Goal: Book appointment/travel/reservation

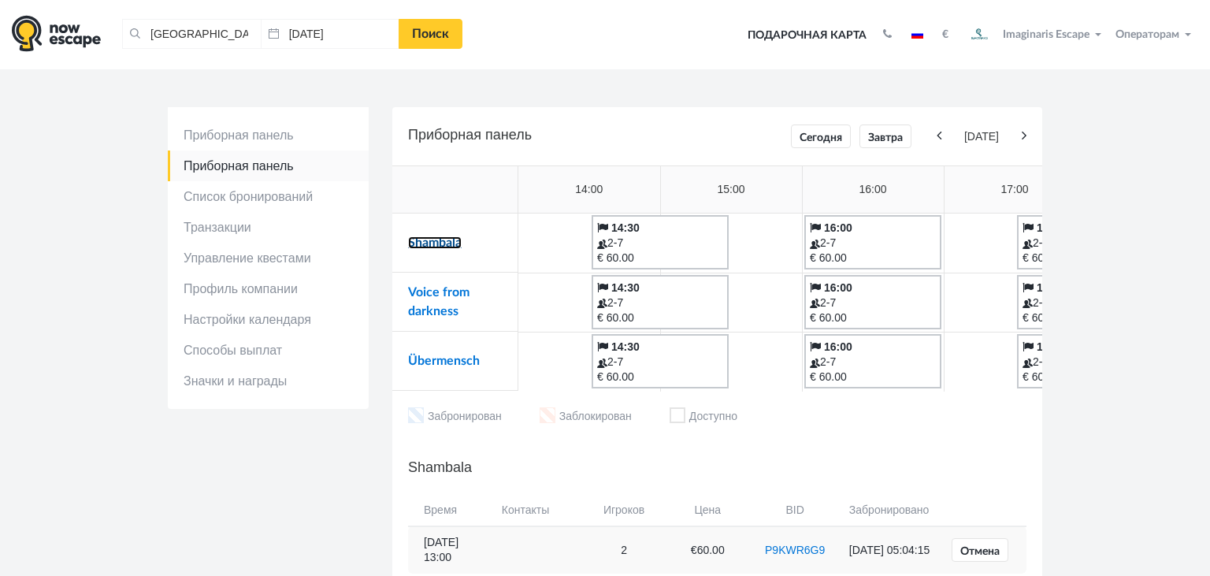
click at [428, 241] on link "Shambala" at bounding box center [435, 242] width 54 height 13
click at [424, 357] on link "Übermensch" at bounding box center [444, 360] width 72 height 13
click at [410, 238] on link "Shambala" at bounding box center [435, 242] width 54 height 13
click at [422, 361] on link "Übermensch" at bounding box center [444, 360] width 72 height 13
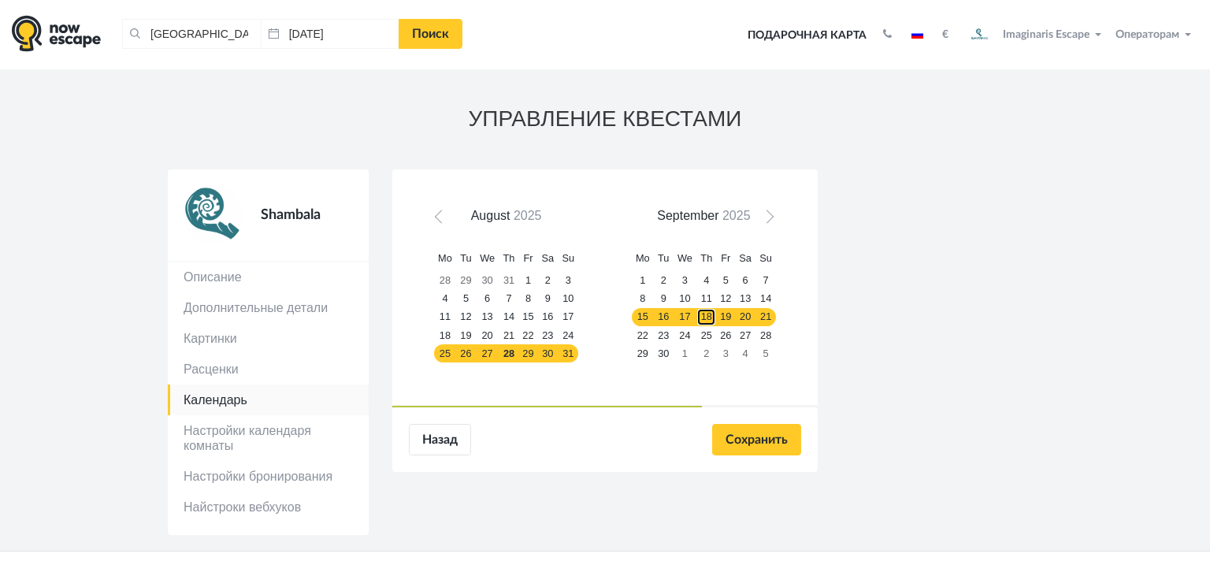
click at [709, 318] on link "18" at bounding box center [706, 317] width 20 height 18
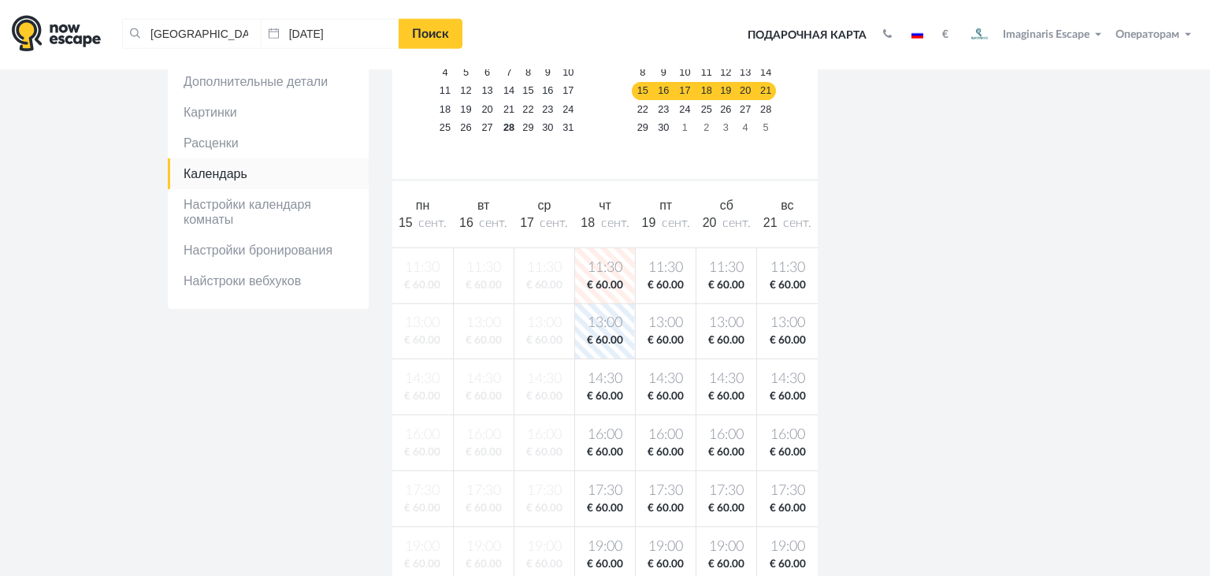
scroll to position [227, 0]
click at [736, 441] on body "Таллин, Эстония Очистить все Таллин, Эстония 27.08.2025 Поиск Toggle navigation…" at bounding box center [605, 561] width 1210 height 1577
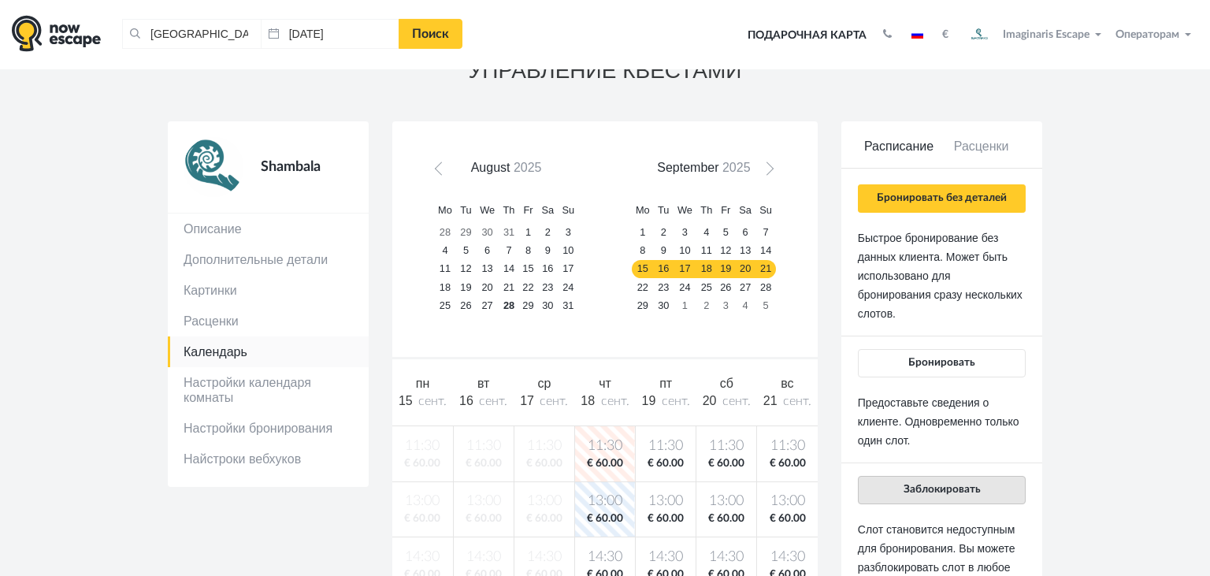
scroll to position [0, 0]
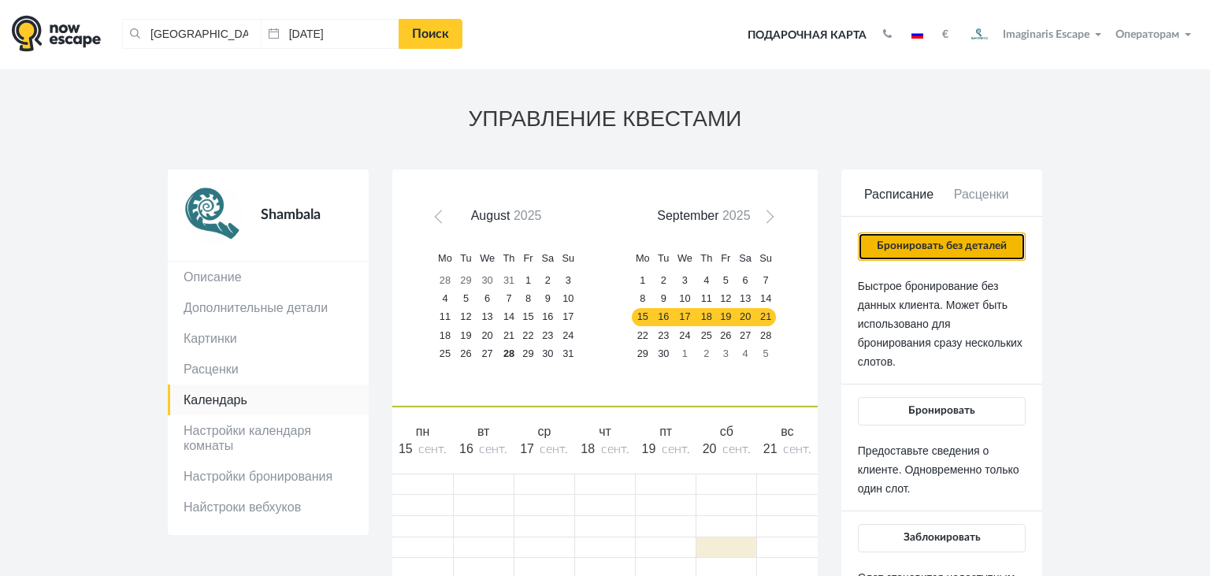
click at [910, 254] on button "Бронировать без деталей" at bounding box center [942, 246] width 168 height 28
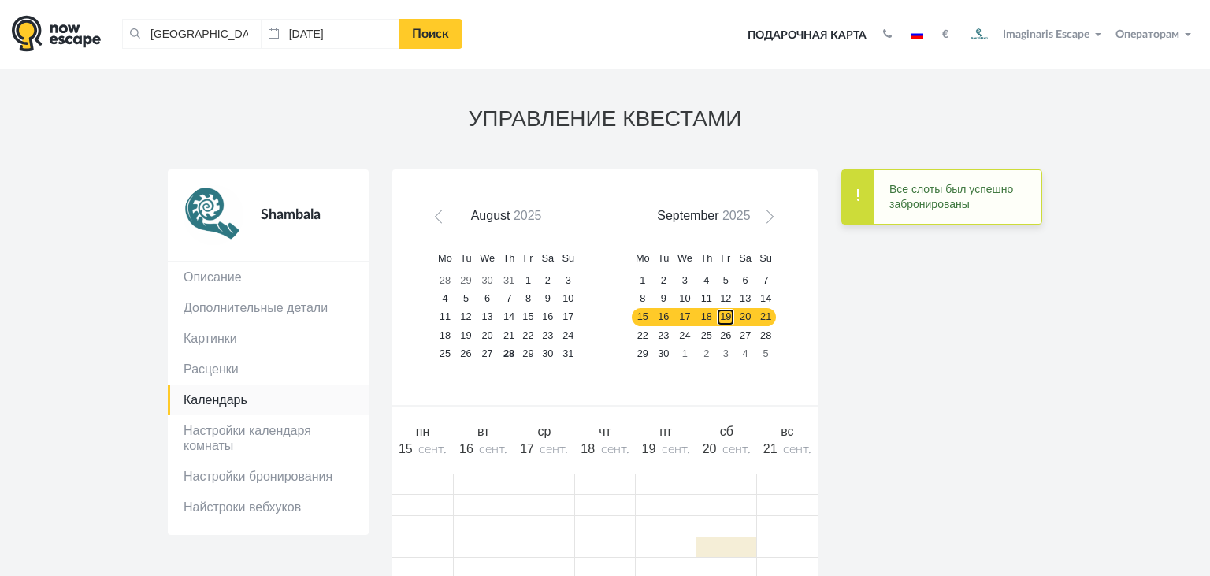
click at [727, 317] on link "19" at bounding box center [725, 317] width 19 height 18
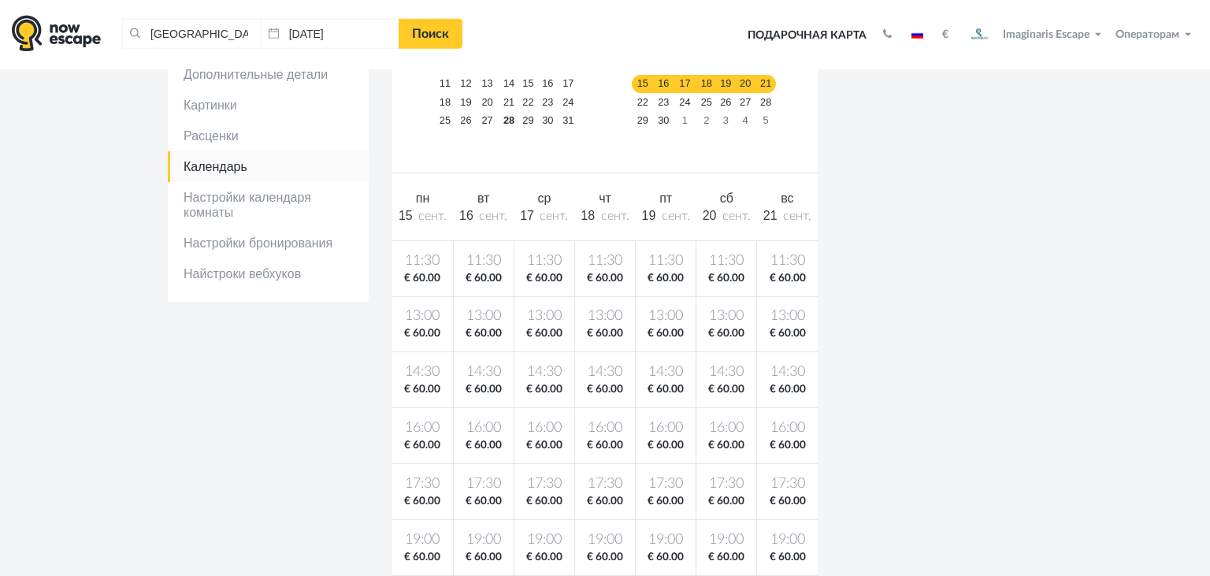
scroll to position [235, 0]
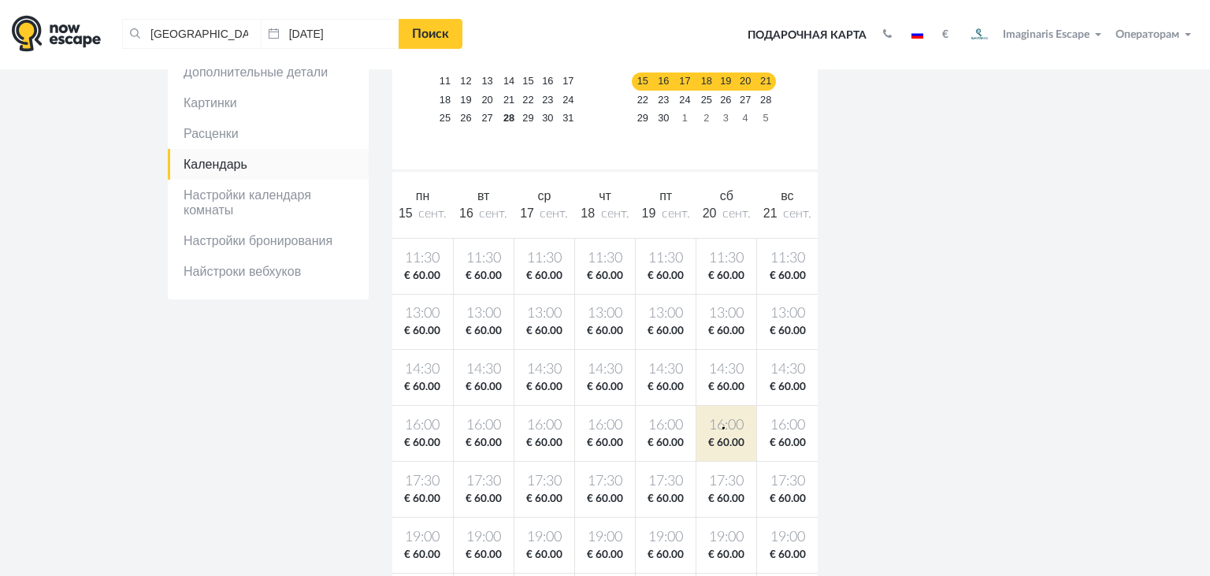
click at [722, 427] on span "16:00" at bounding box center [726, 426] width 54 height 20
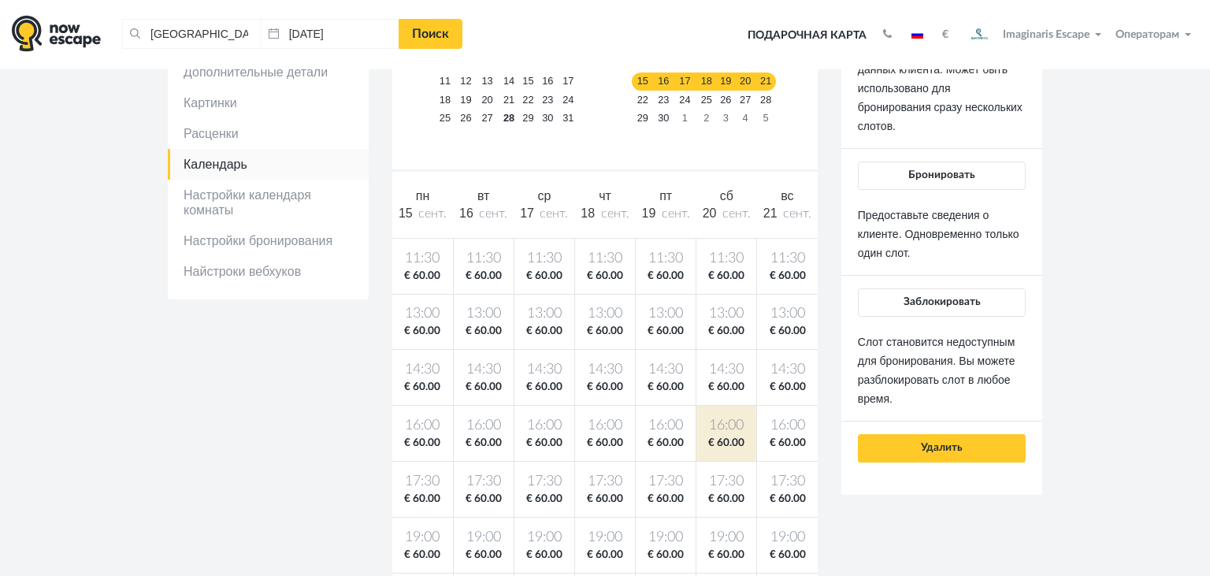
scroll to position [0, 0]
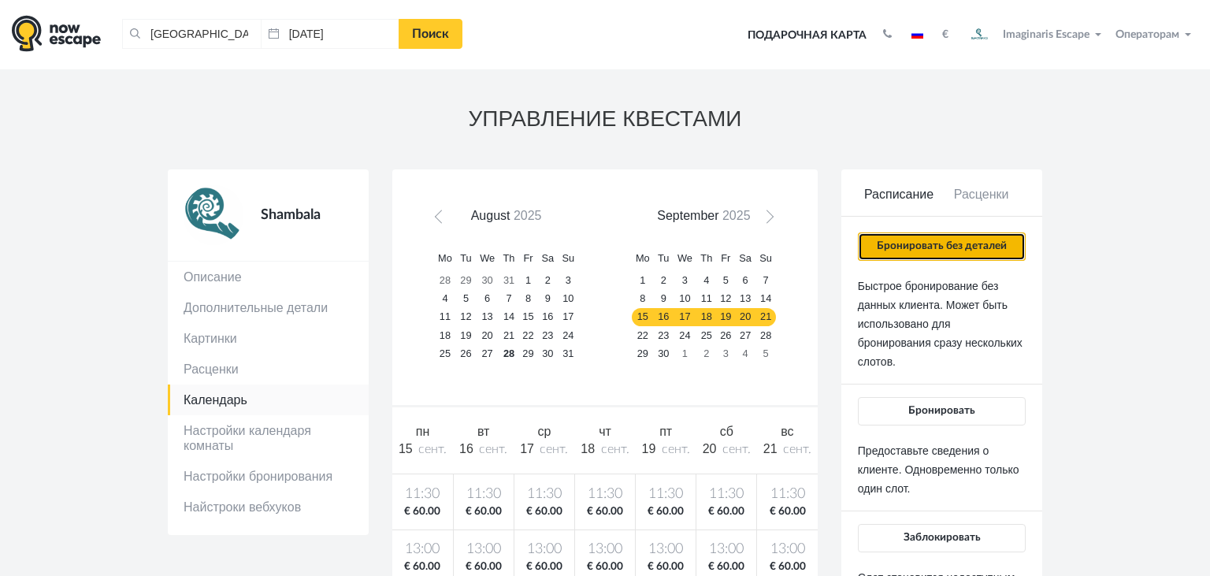
click at [917, 250] on button "Бронировать без деталей" at bounding box center [942, 246] width 168 height 28
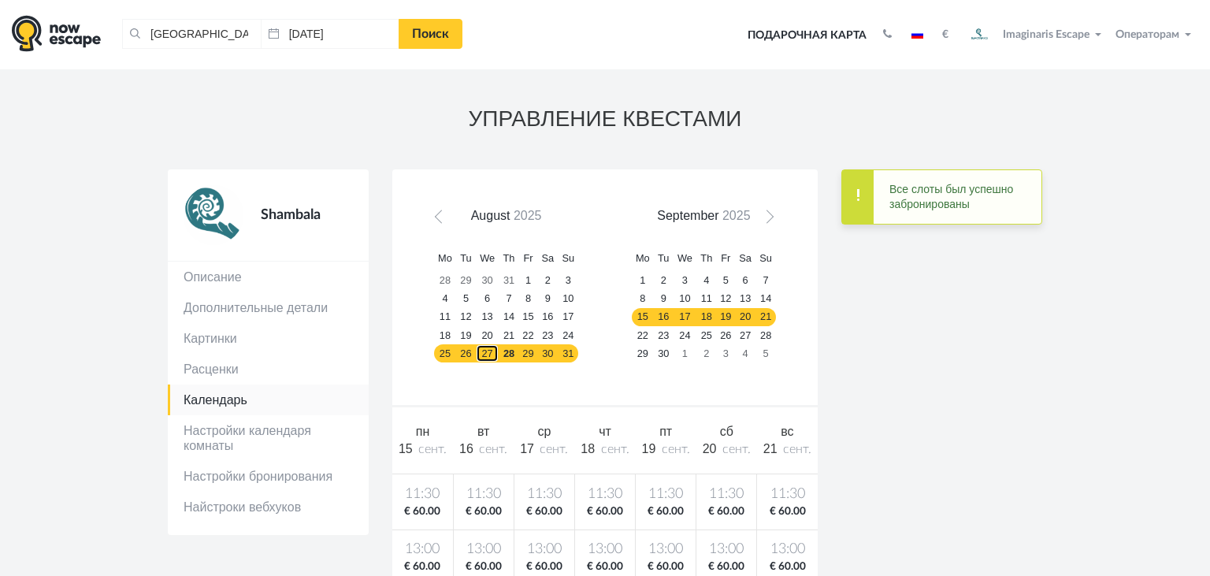
click at [490, 354] on link "27" at bounding box center [488, 353] width 24 height 18
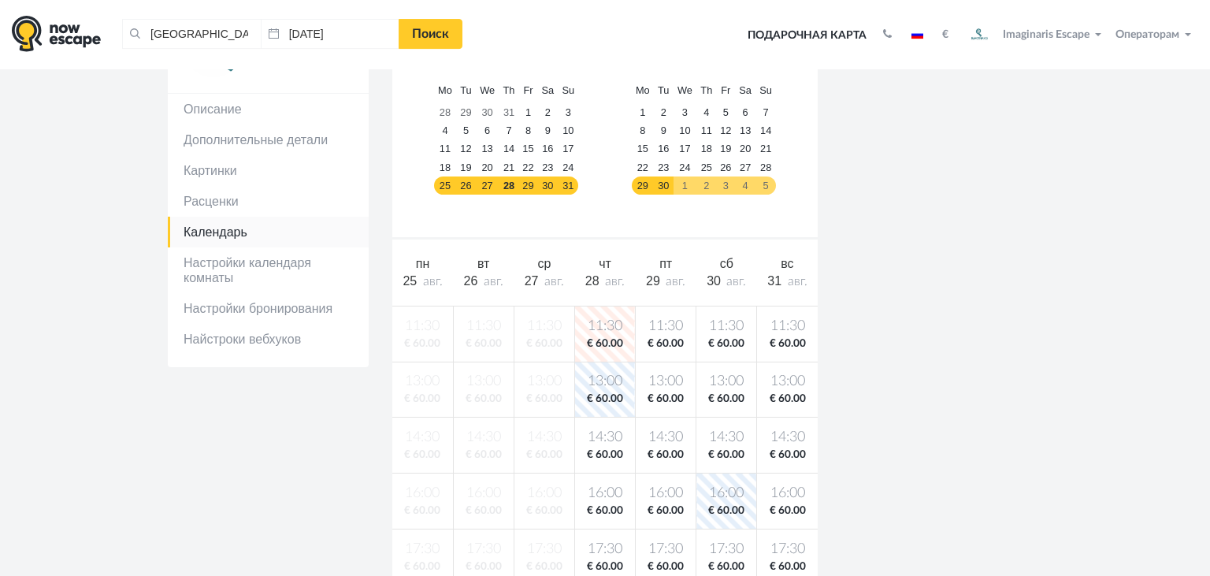
scroll to position [217, 0]
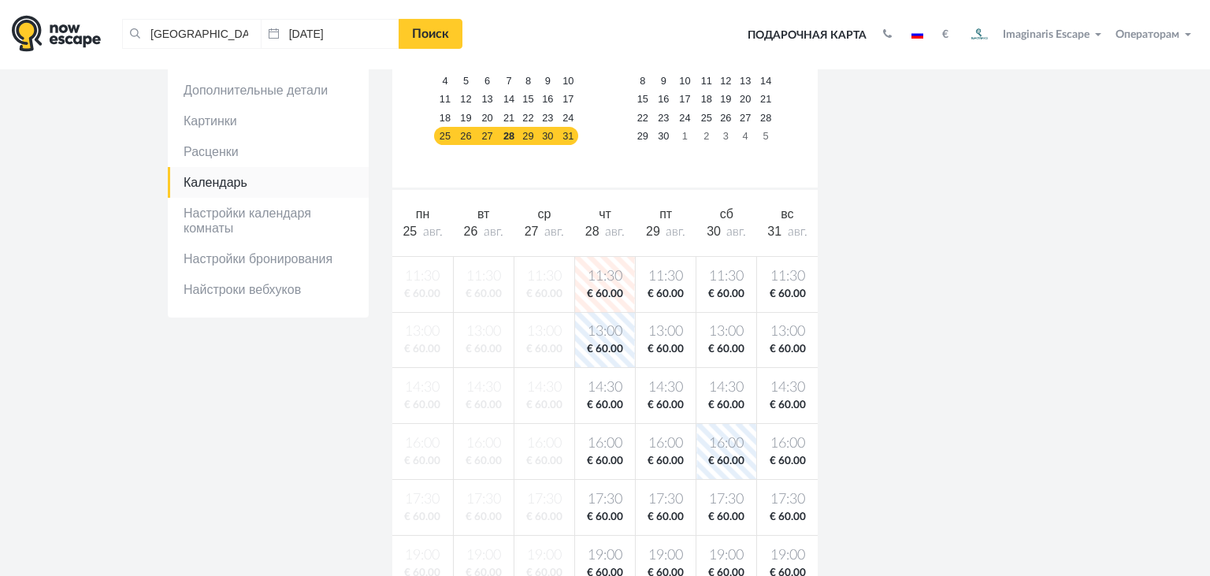
click at [717, 439] on body "Таллин, Эстония Очистить все Таллин, Эстония 27.08.2025 Поиск Toggle navigation…" at bounding box center [605, 571] width 1210 height 1577
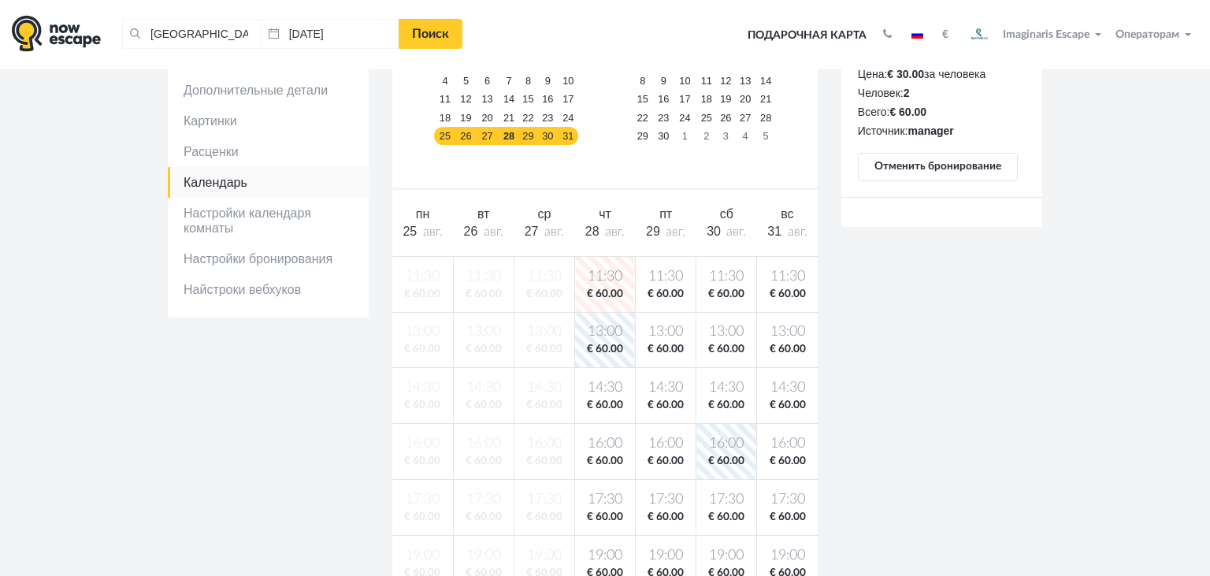
scroll to position [35, 0]
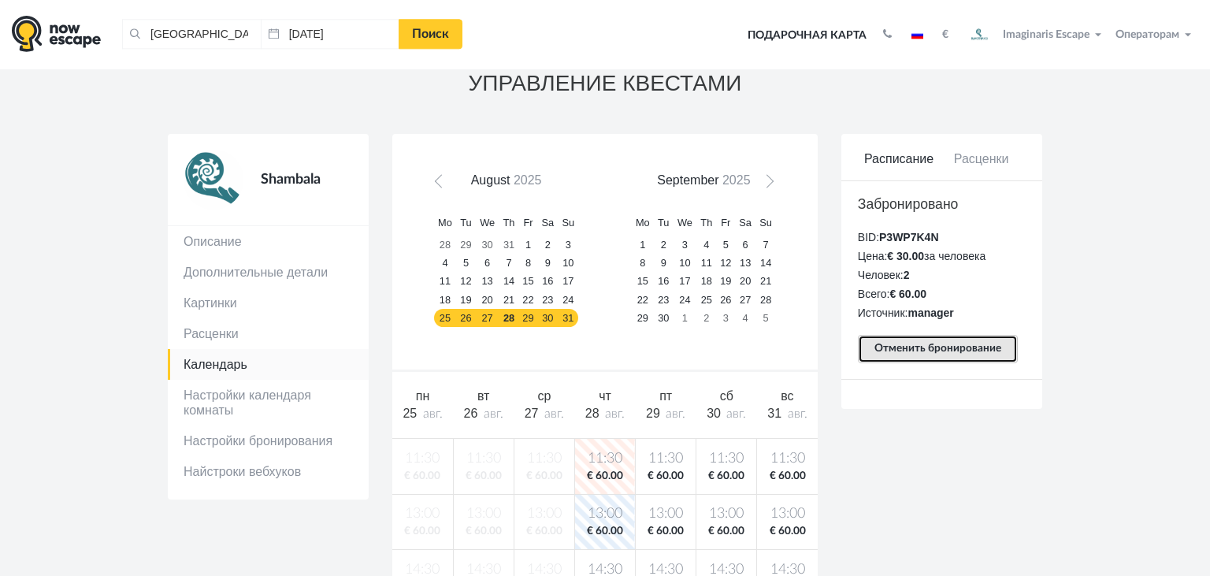
click at [934, 347] on button "Отменить бронирование" at bounding box center [938, 349] width 160 height 28
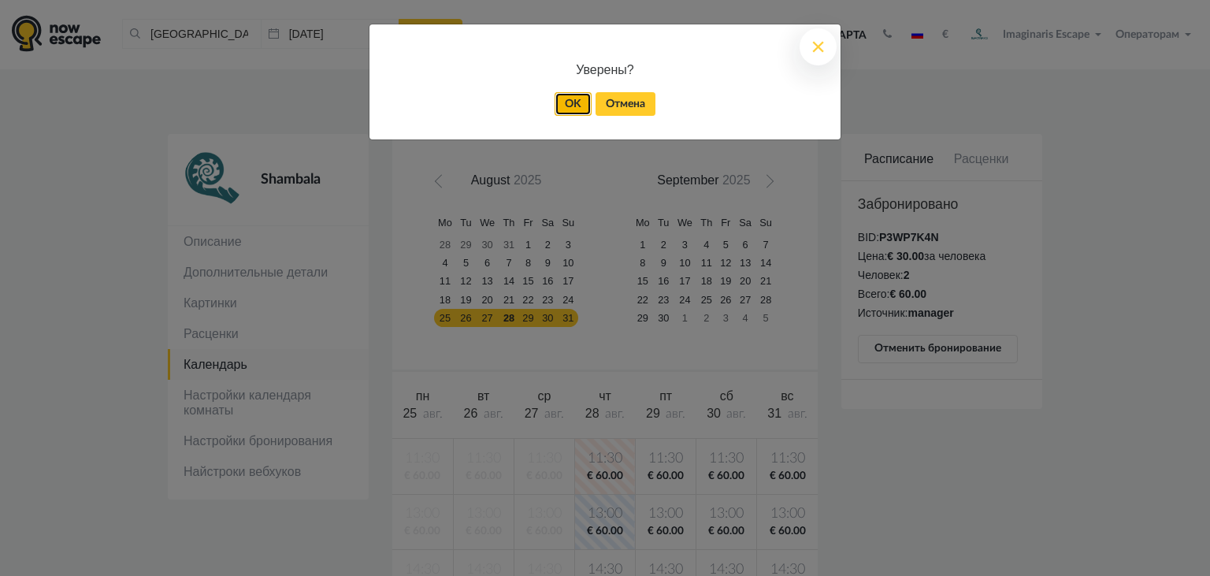
click at [574, 106] on link "OK" at bounding box center [572, 104] width 37 height 24
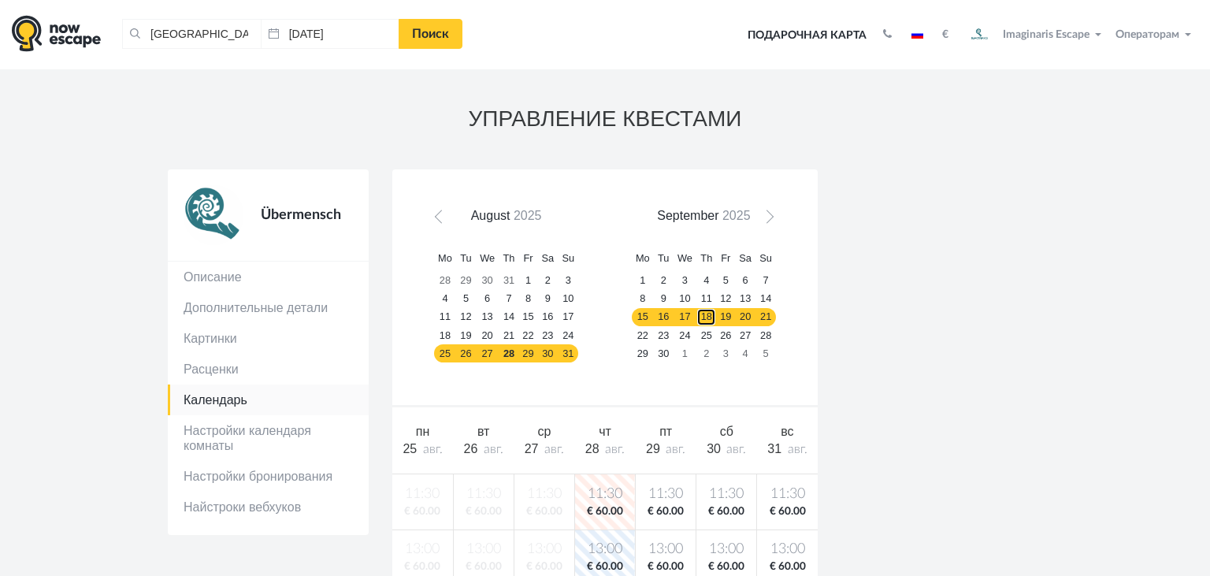
click at [704, 323] on link "18" at bounding box center [706, 317] width 20 height 18
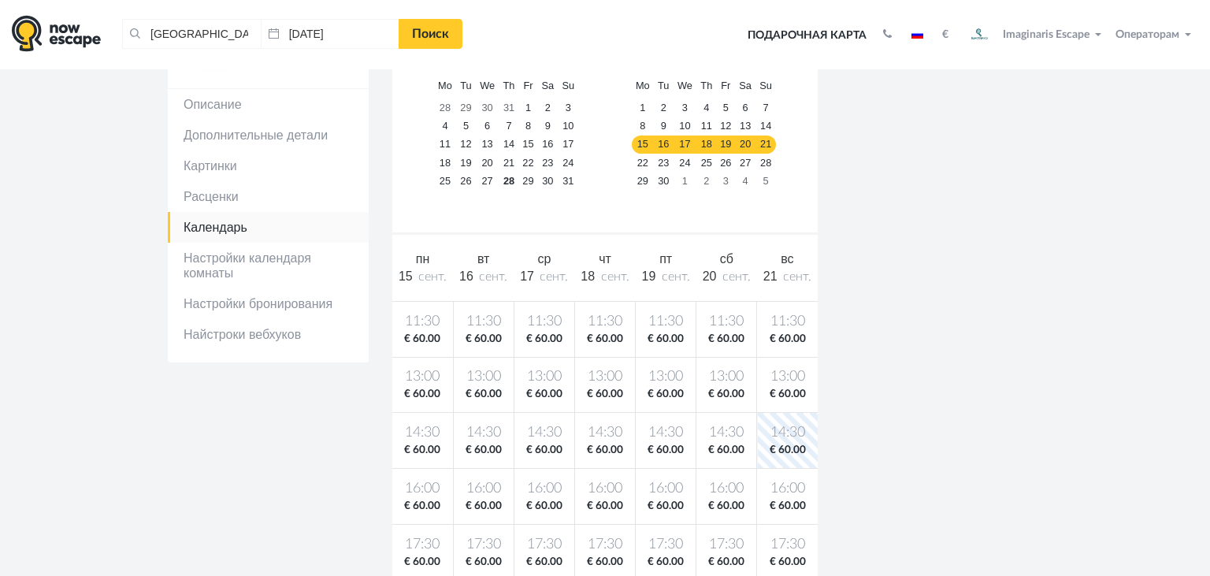
scroll to position [225, 0]
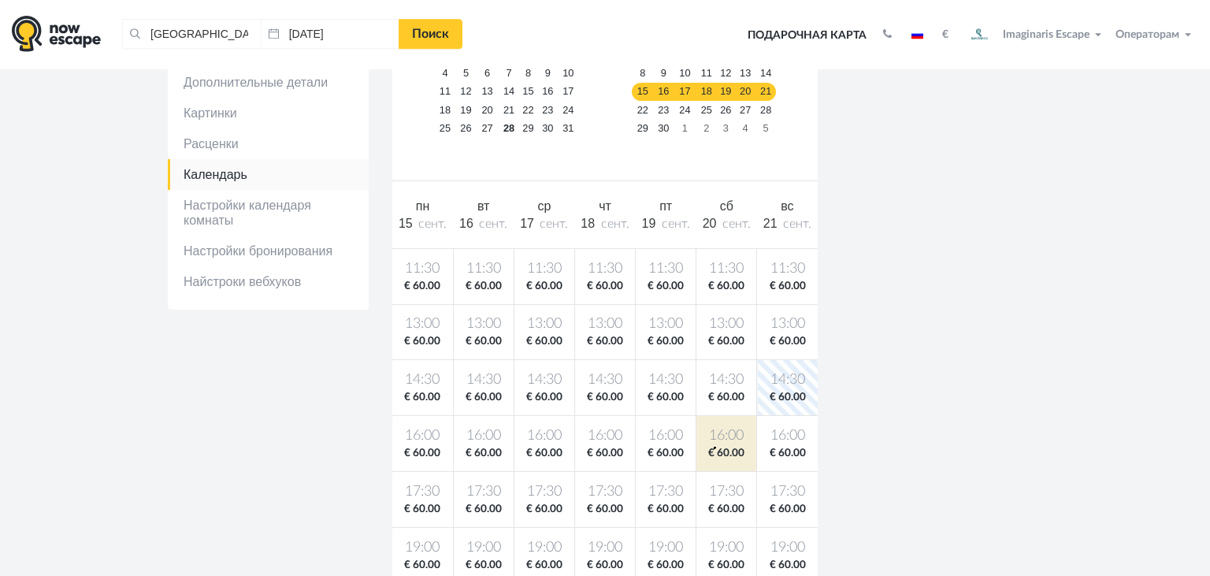
click at [714, 446] on span "€ 60.00" at bounding box center [726, 453] width 54 height 15
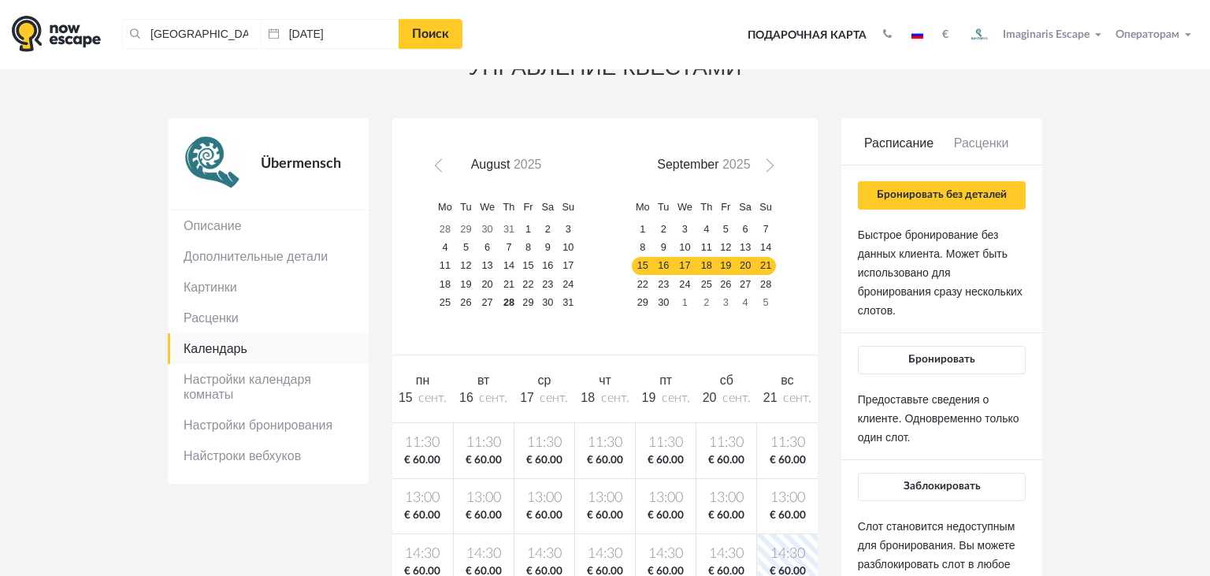
scroll to position [48, 0]
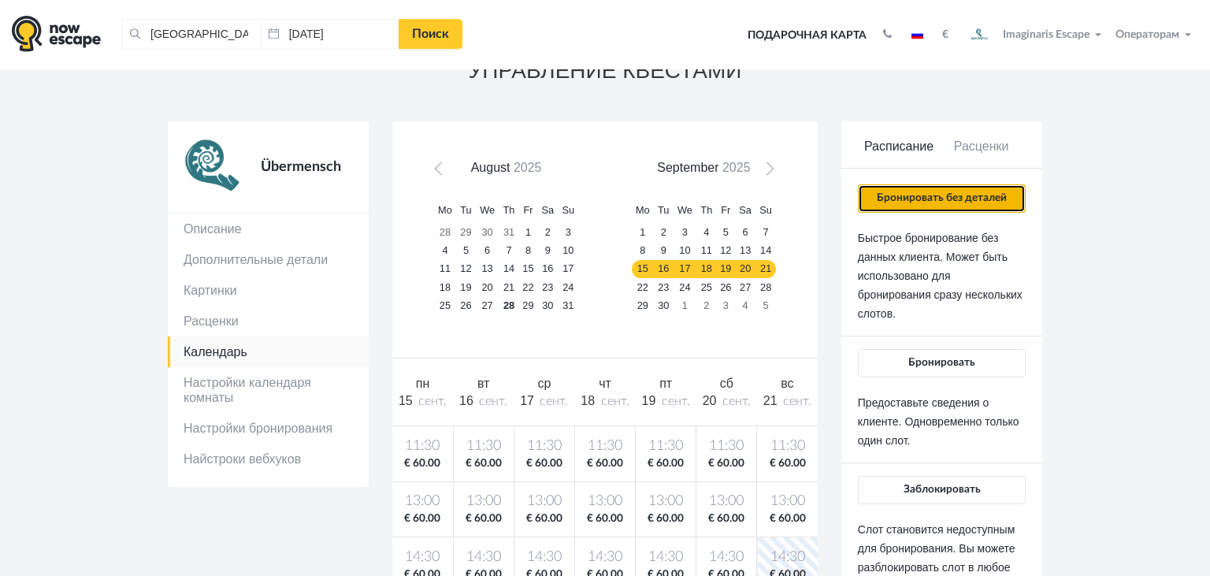
click at [897, 202] on button "Бронировать без деталей" at bounding box center [942, 198] width 168 height 28
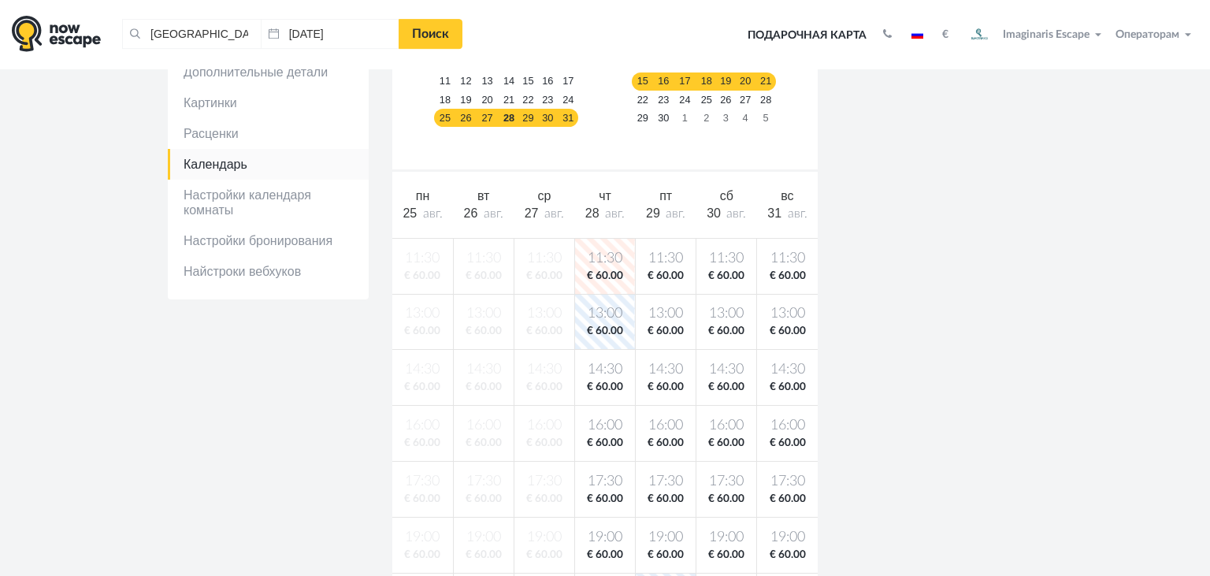
scroll to position [240, 0]
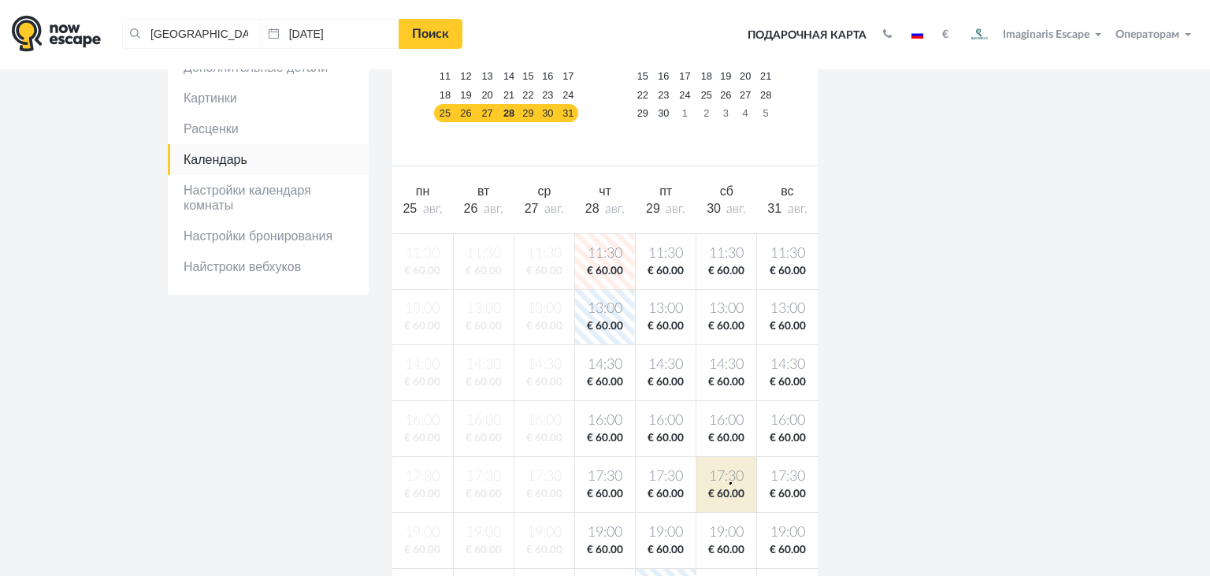
click at [729, 481] on span "17:30" at bounding box center [726, 477] width 54 height 20
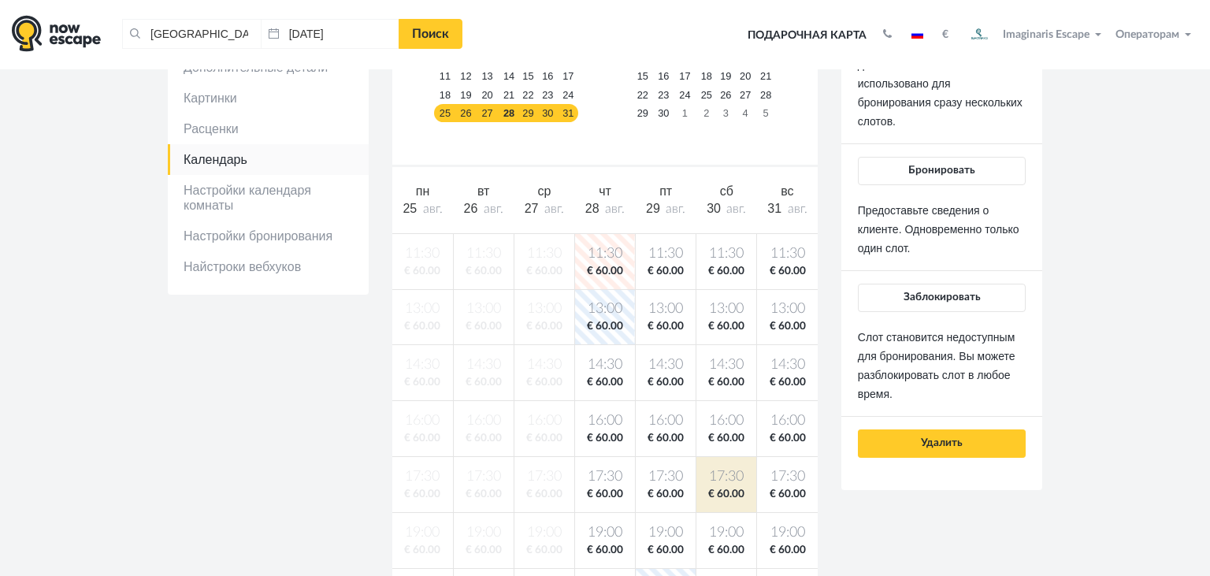
scroll to position [0, 0]
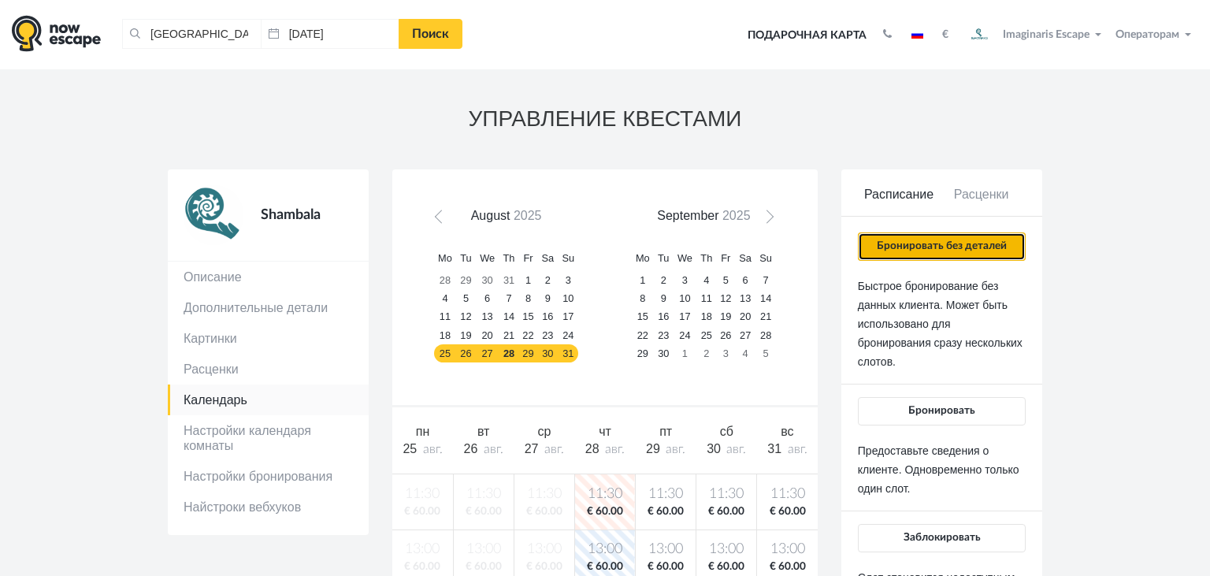
click at [912, 234] on button "Бронировать без деталей" at bounding box center [942, 246] width 168 height 28
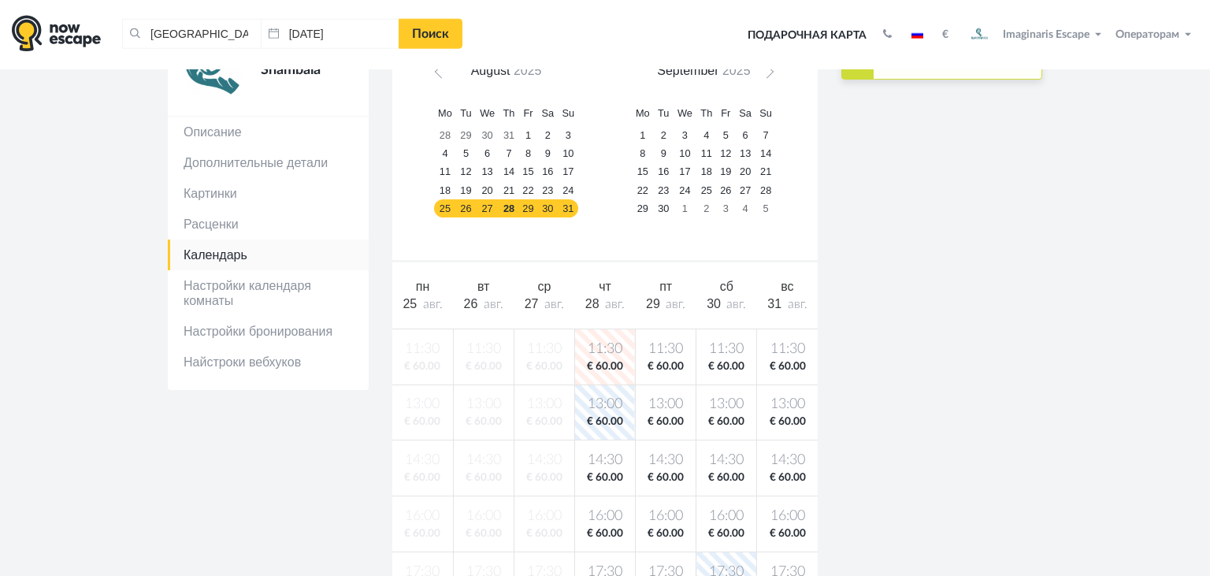
scroll to position [228, 0]
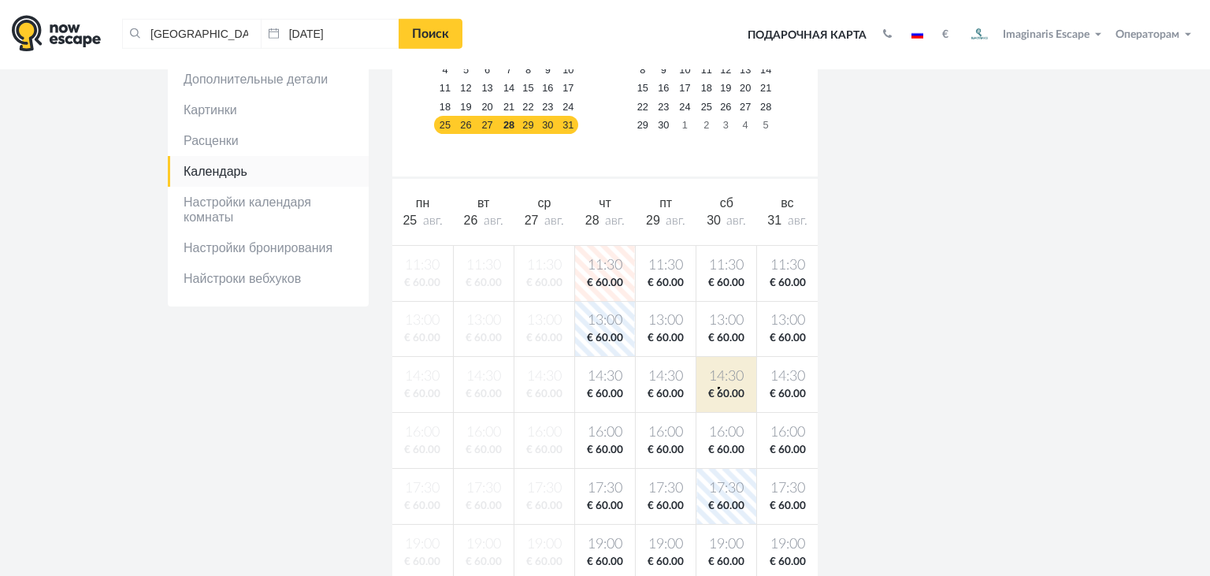
click at [717, 387] on body "Таллин, Эстония Очистить все Таллин, Эстония 27.08.2025 Поиск Toggle navigation…" at bounding box center [605, 560] width 1210 height 1577
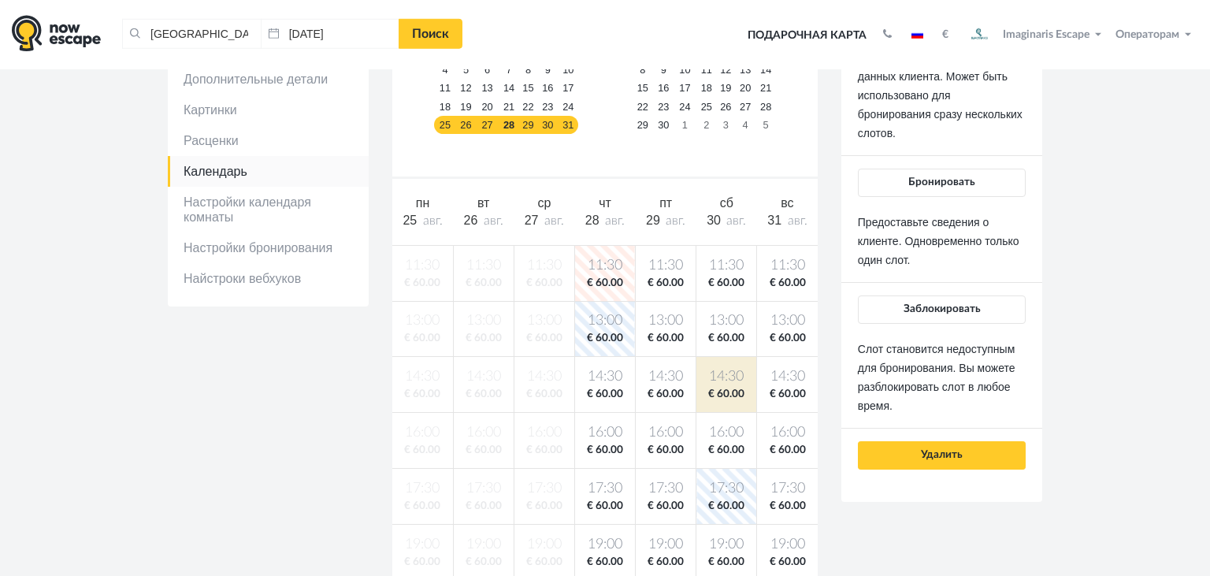
scroll to position [0, 0]
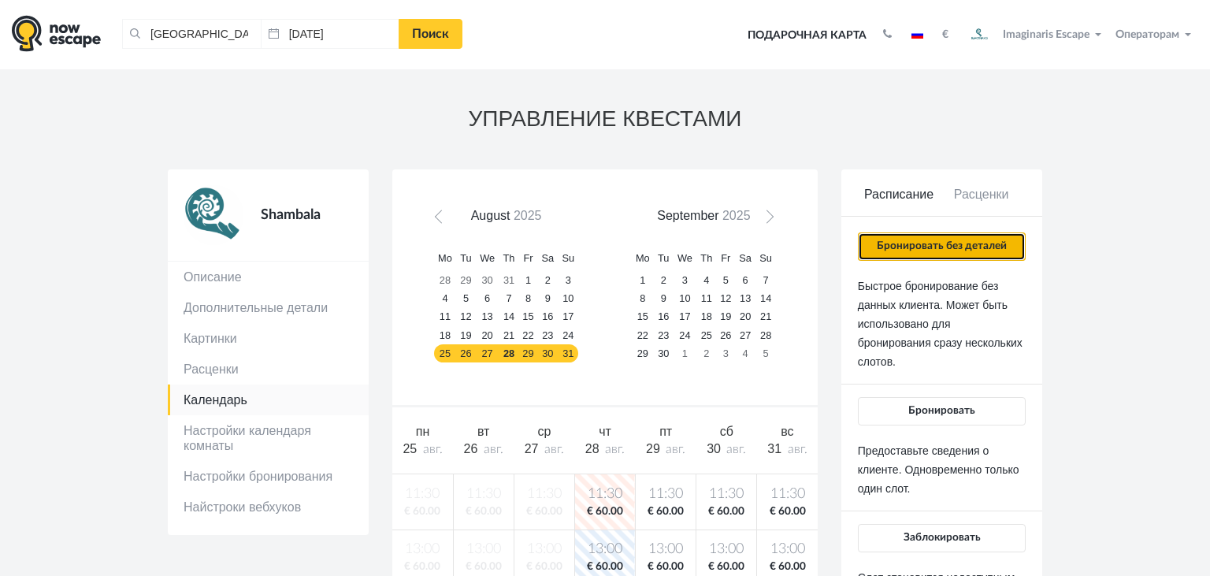
click at [912, 244] on button "Бронировать без деталей" at bounding box center [942, 246] width 168 height 28
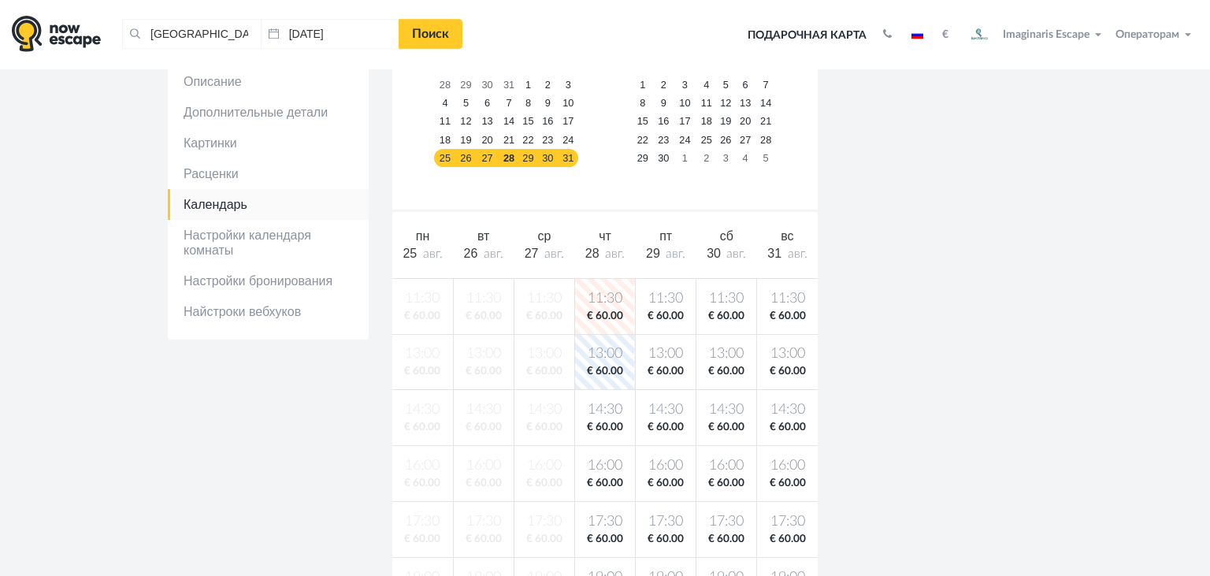
scroll to position [211, 0]
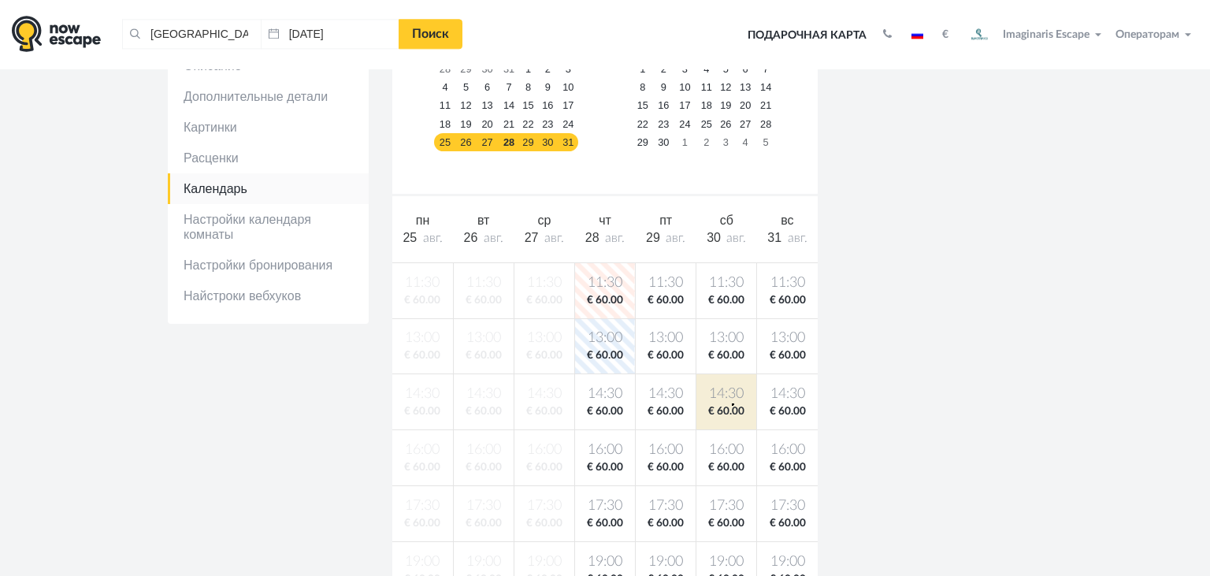
click at [732, 404] on span "€ 60.00" at bounding box center [726, 411] width 54 height 15
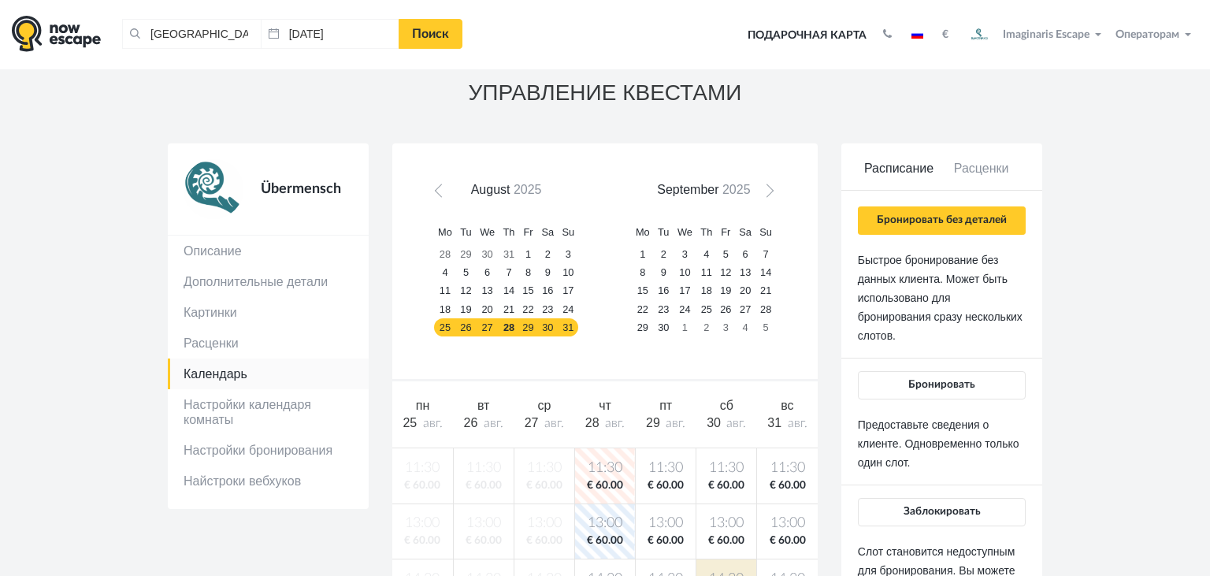
scroll to position [0, 0]
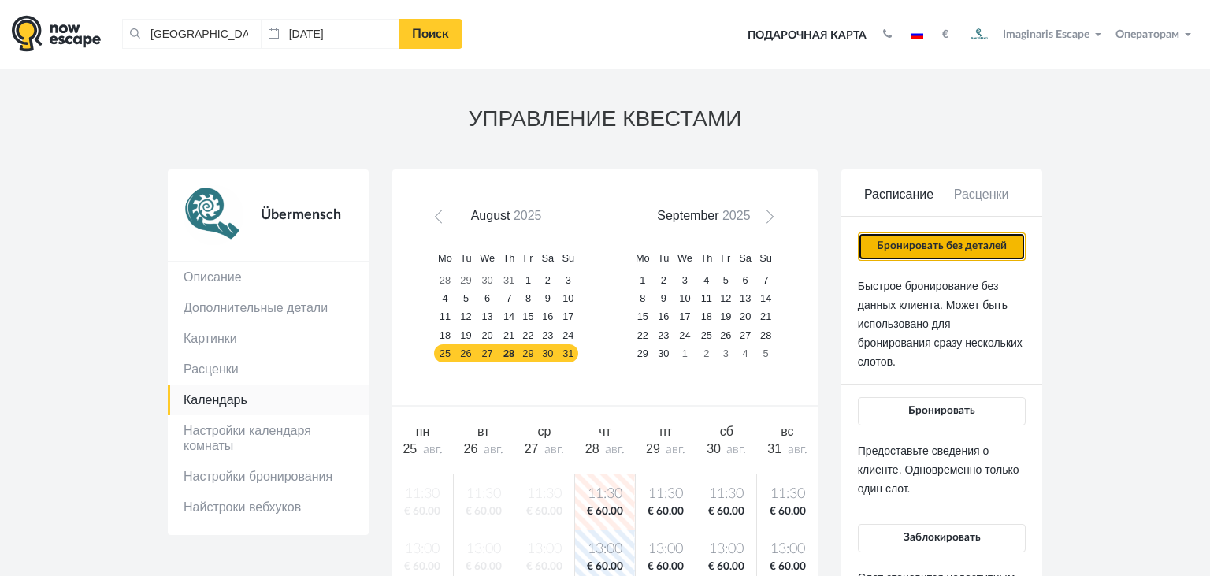
click at [917, 247] on button "Бронировать без деталей" at bounding box center [942, 246] width 168 height 28
